Goal: Transaction & Acquisition: Purchase product/service

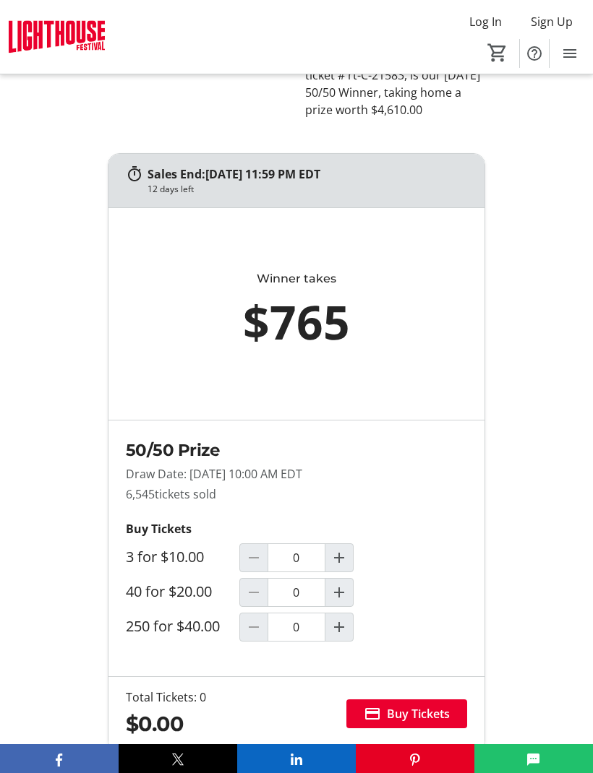
scroll to position [777, 0]
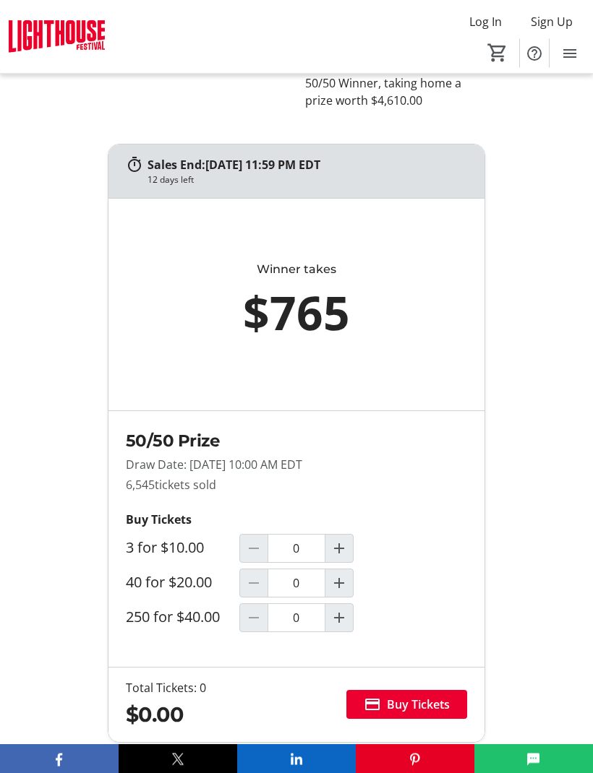
click at [341, 627] on mat-icon "Increment by one" at bounding box center [338, 618] width 17 height 17
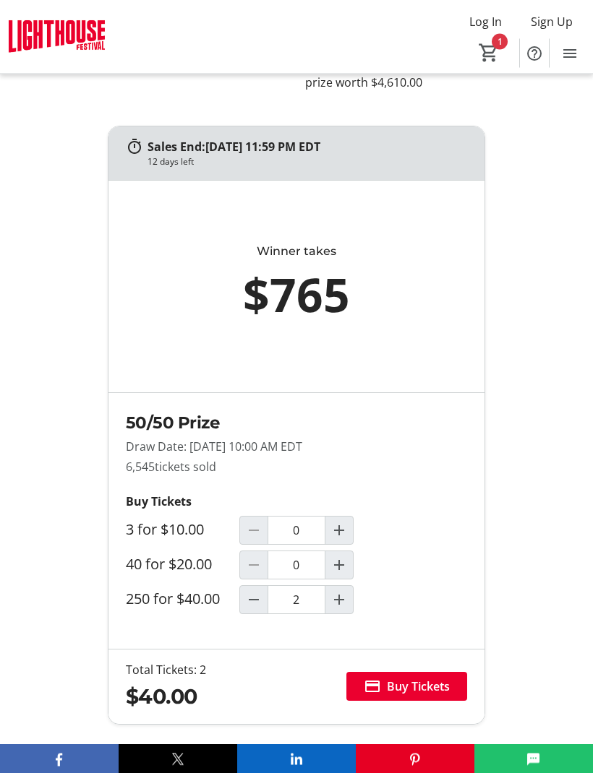
type input "1"
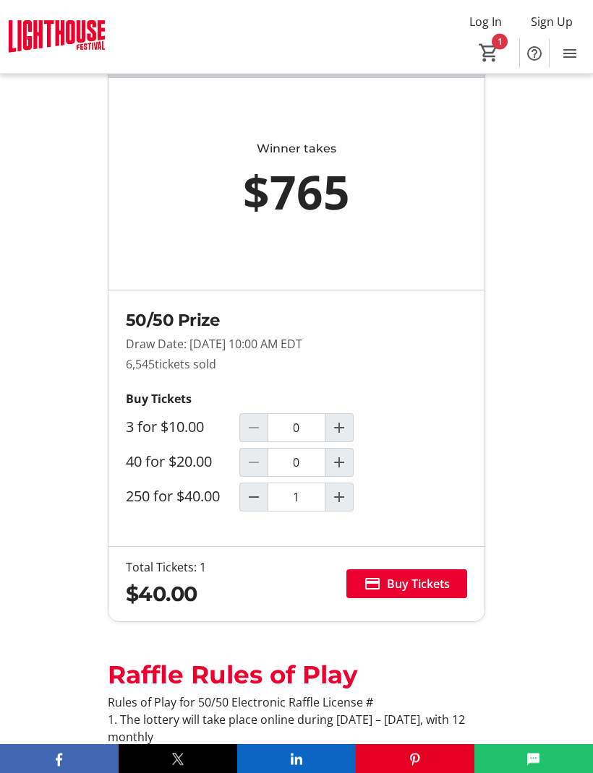
scroll to position [899, 0]
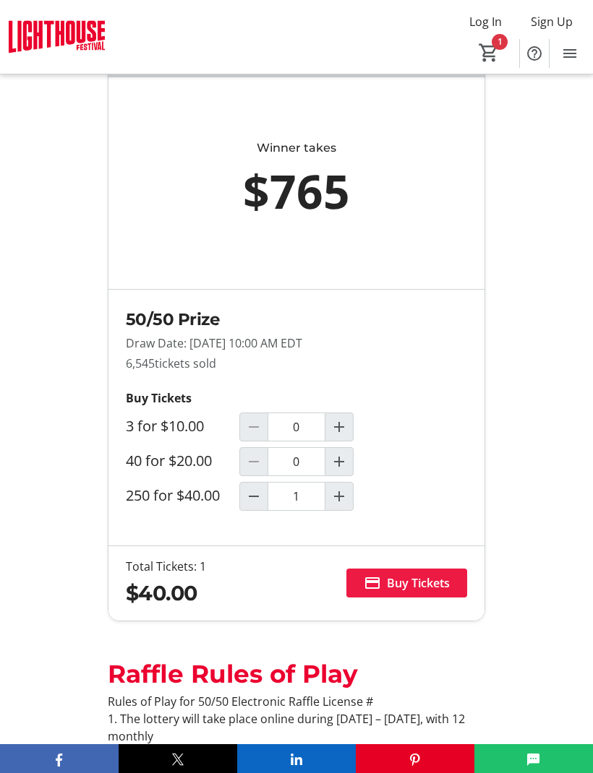
click at [412, 592] on span "Buy Tickets" at bounding box center [418, 583] width 63 height 17
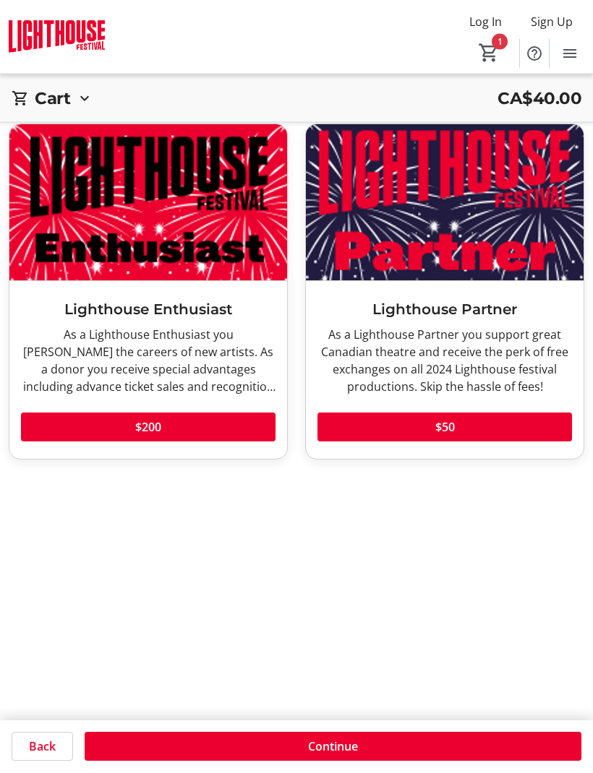
scroll to position [52, 0]
click at [386, 765] on span at bounding box center [333, 747] width 496 height 35
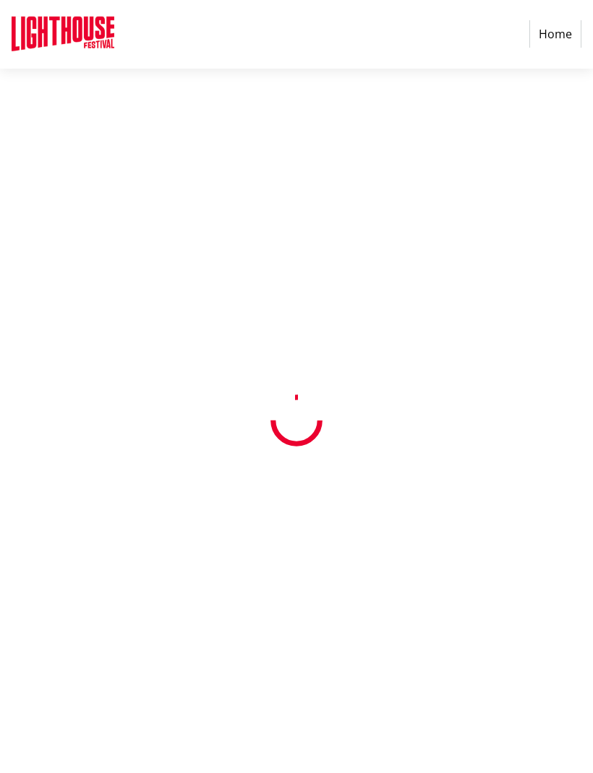
select select "CA"
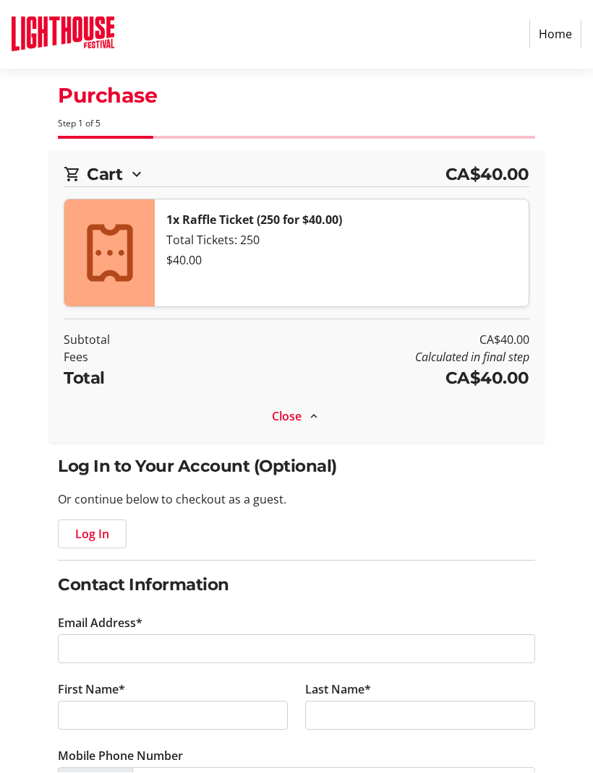
scroll to position [1, 0]
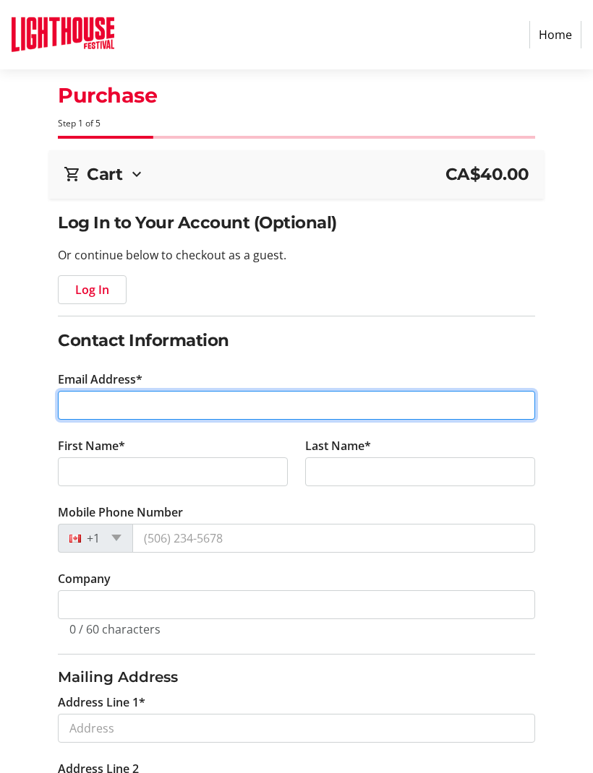
click at [185, 400] on input "Email Address*" at bounding box center [296, 405] width 476 height 29
type input "[EMAIL_ADDRESS][DOMAIN_NAME]"
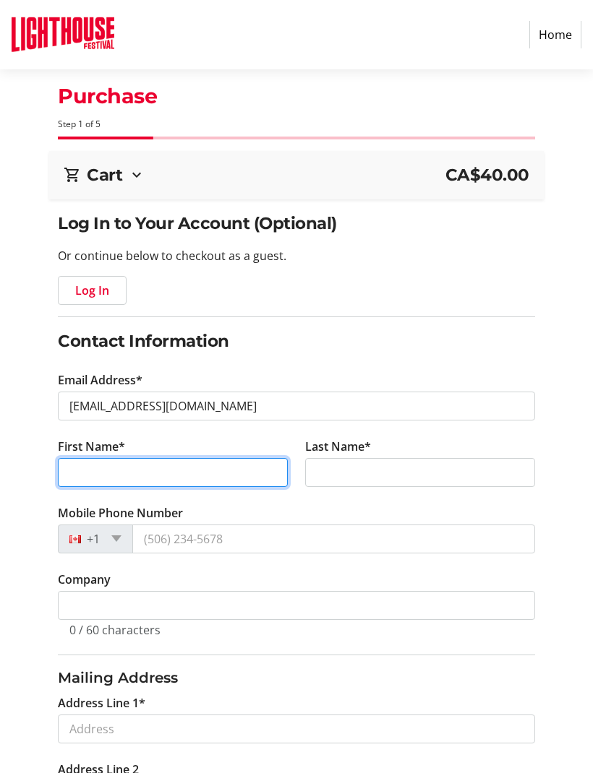
type input "[PERSON_NAME]"
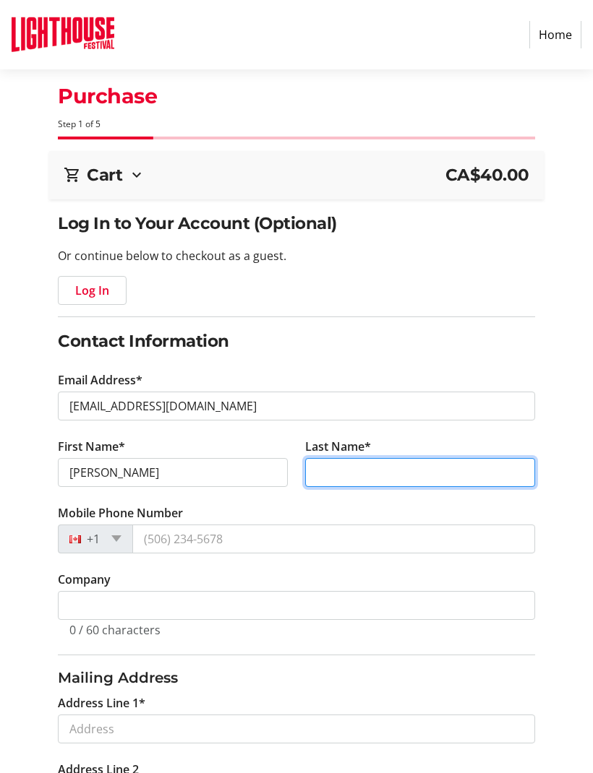
type input "[PERSON_NAME]"
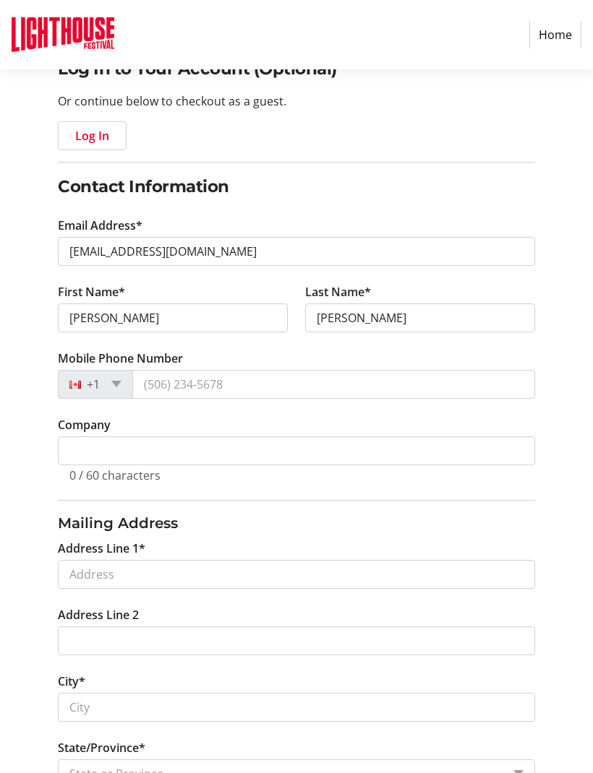
scroll to position [155, 0]
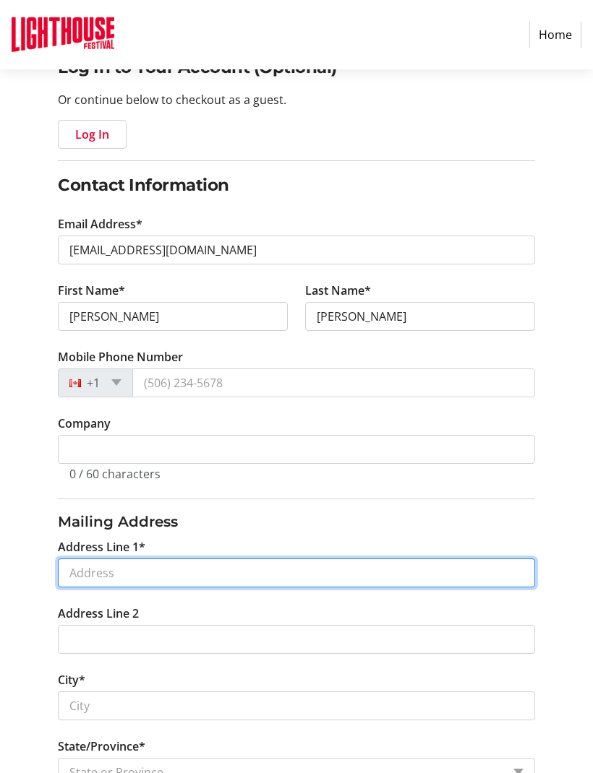
click at [205, 575] on input "Address Line 1*" at bounding box center [296, 573] width 476 height 29
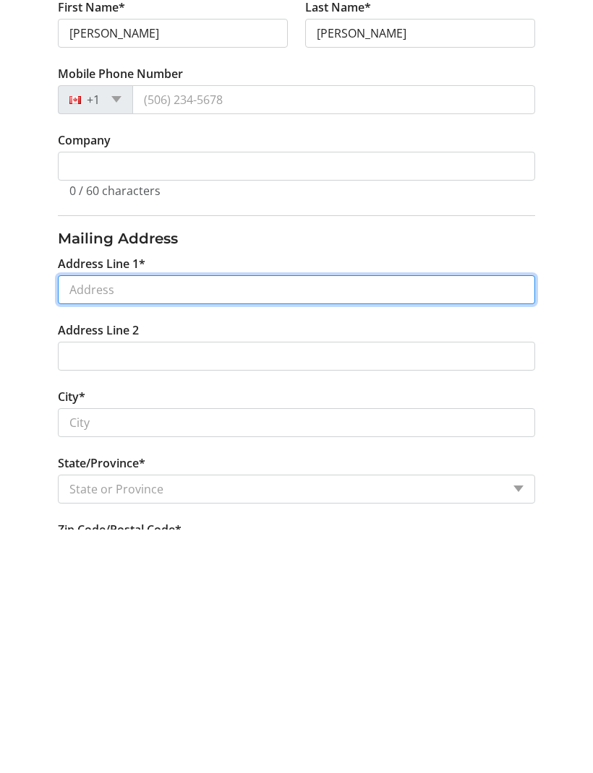
type input "[STREET_ADDRESS]"
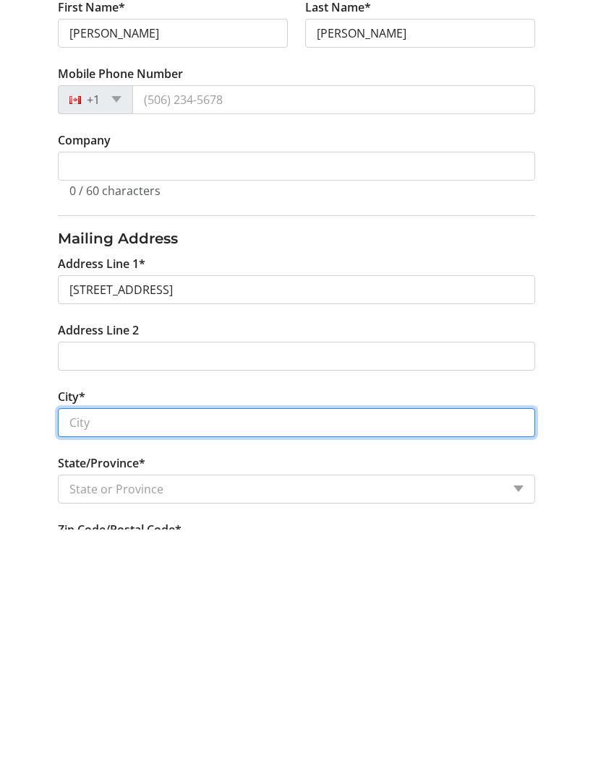
type input "Corunna"
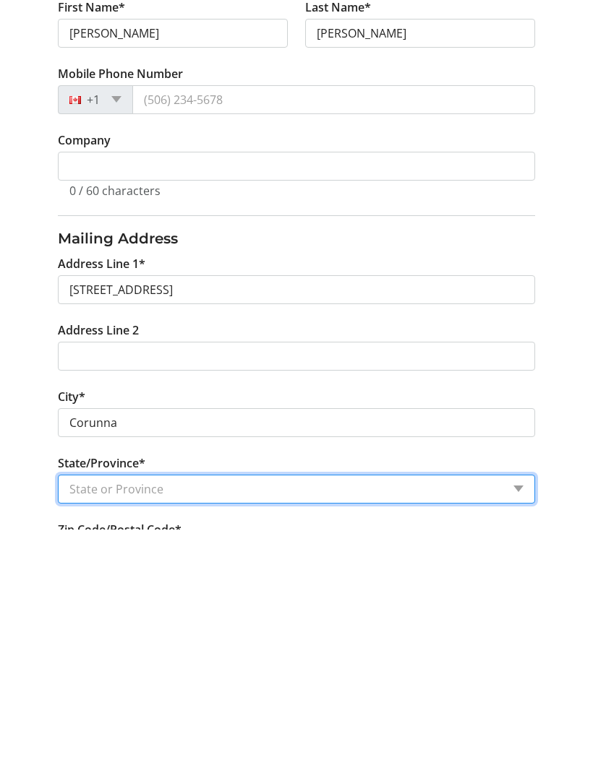
select select "ON"
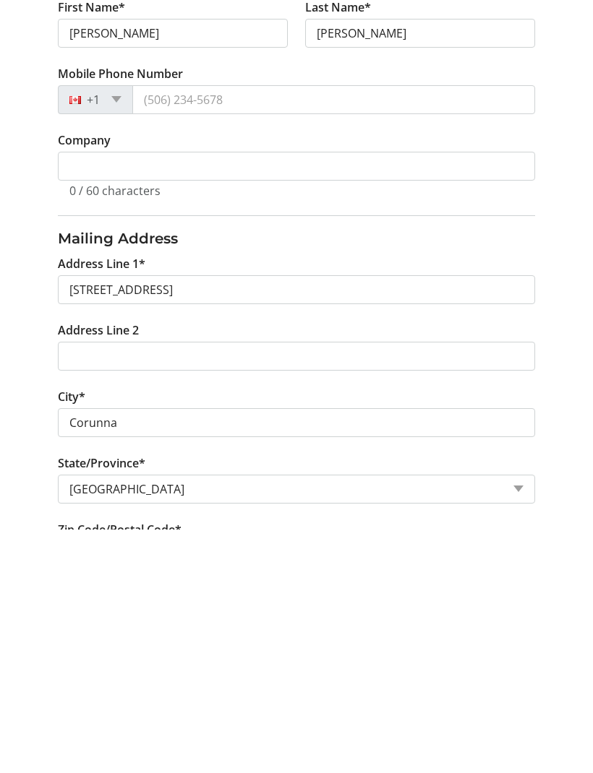
type input "N0N1G0"
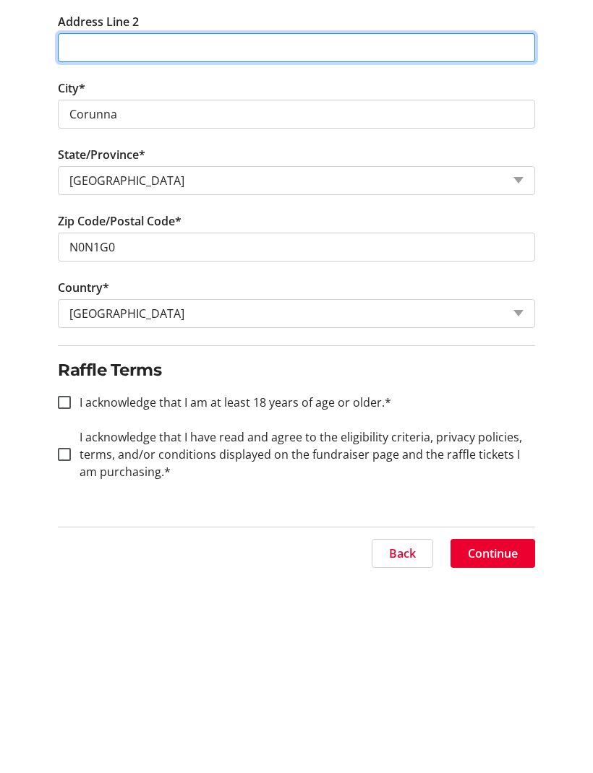
scroll to position [553, 0]
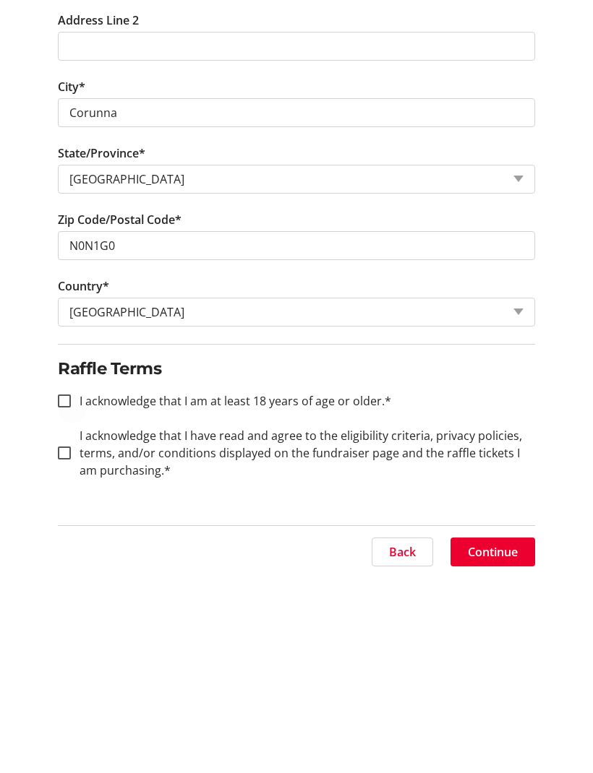
click at [72, 580] on div at bounding box center [64, 597] width 35 height 35
checkbox input "true"
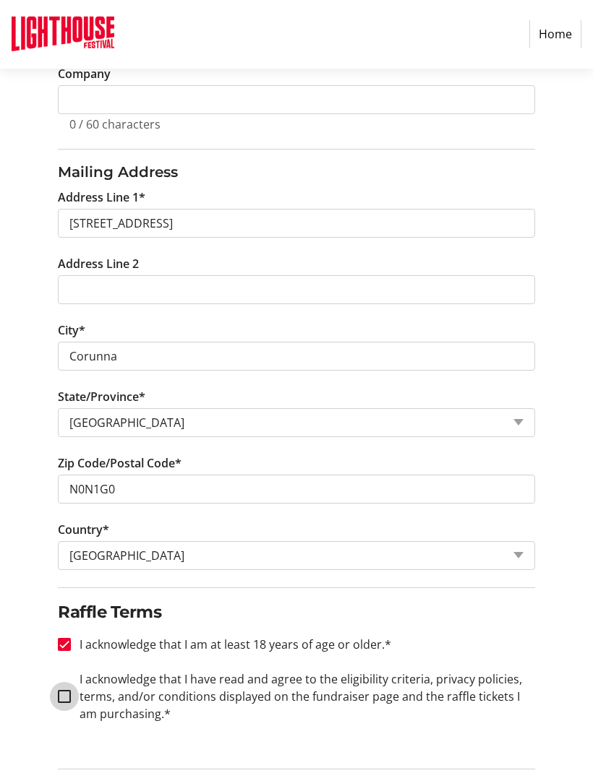
click at [67, 696] on input "I acknowledge that I have read and agree to the eligibility criteria, privacy p…" at bounding box center [64, 697] width 13 height 13
checkbox input "true"
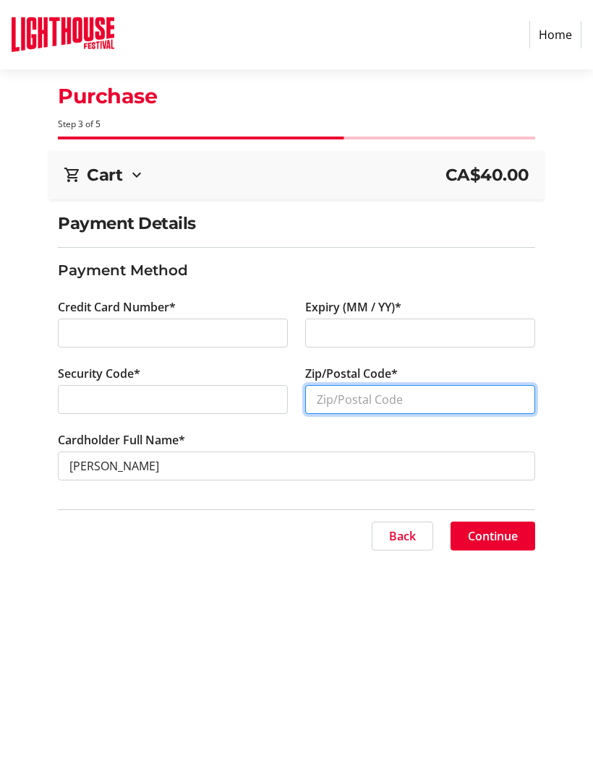
click at [346, 404] on input "Zip/Postal Code*" at bounding box center [420, 399] width 230 height 29
type input "N0N1G0"
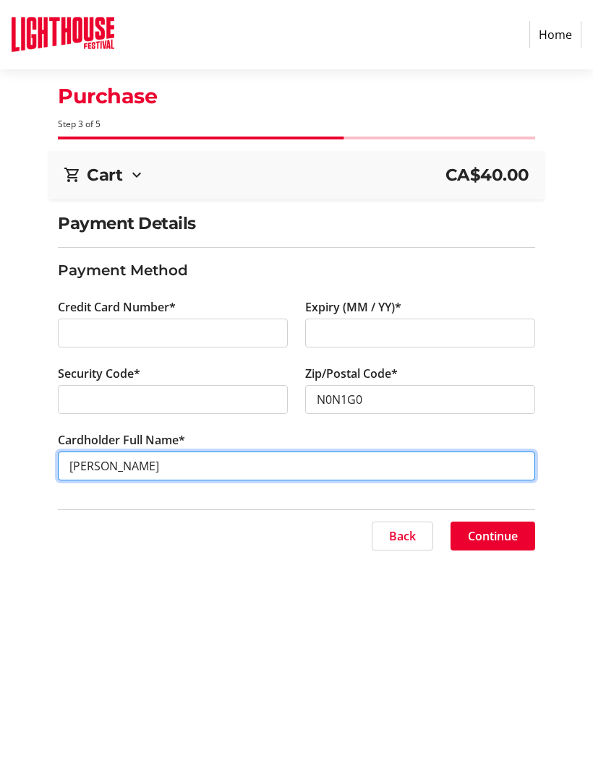
click at [61, 464] on input "[PERSON_NAME]" at bounding box center [296, 466] width 476 height 29
click at [148, 467] on input "[PERSON_NAME]" at bounding box center [296, 466] width 476 height 29
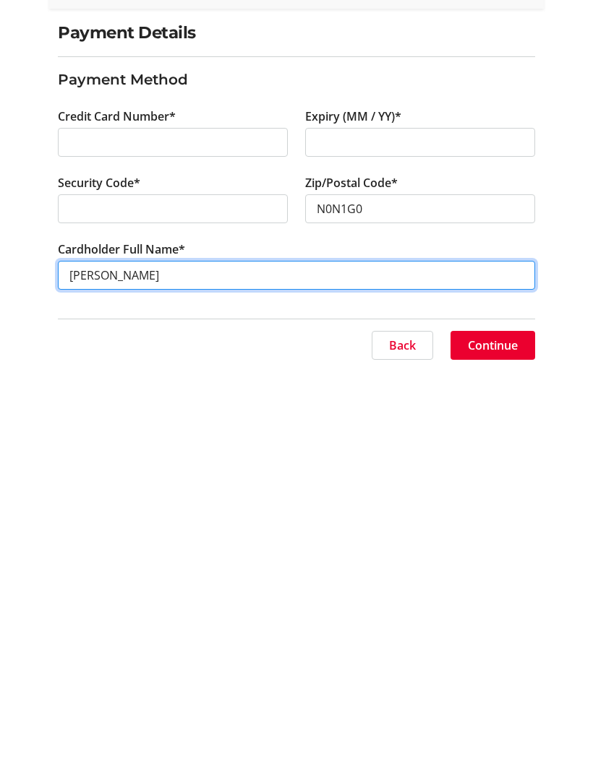
type input "[PERSON_NAME]"
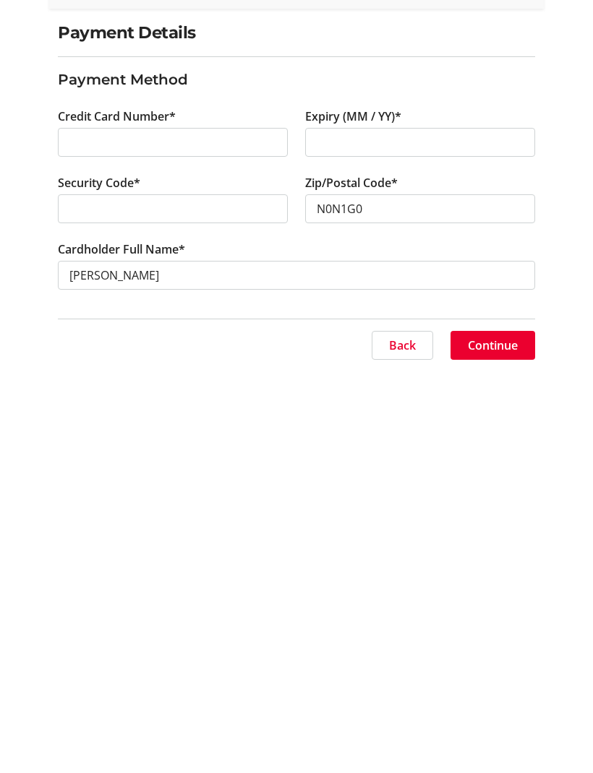
click at [503, 528] on span "Continue" at bounding box center [493, 536] width 50 height 17
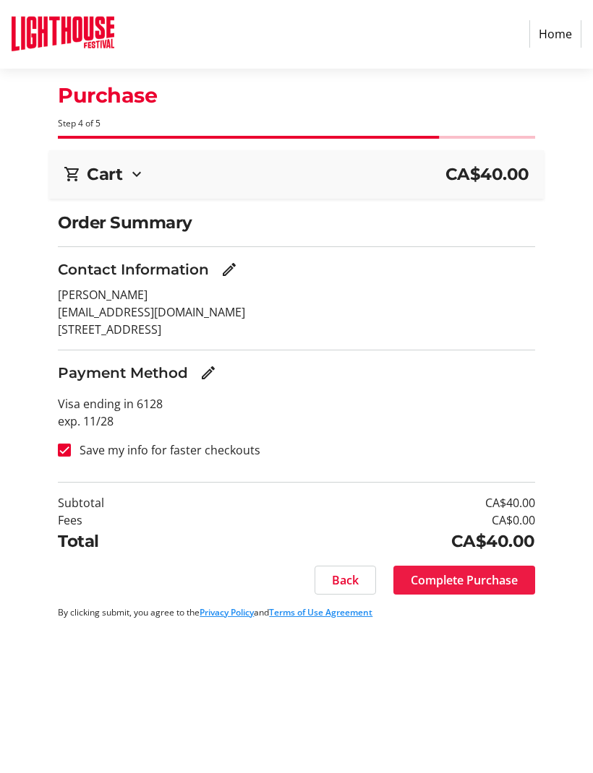
click at [434, 577] on span "Complete Purchase" at bounding box center [463, 580] width 107 height 17
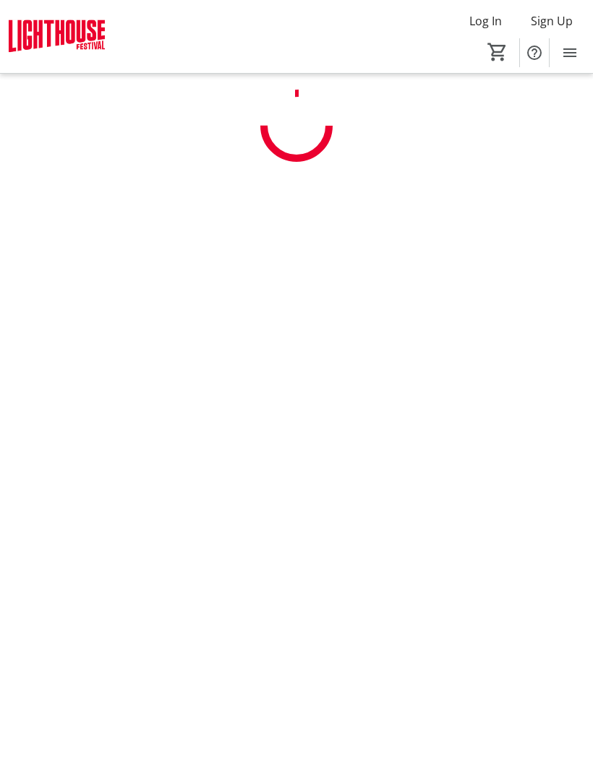
scroll to position [1, 0]
